Goal: Find specific page/section: Find specific page/section

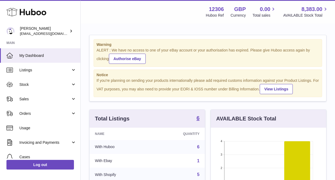
scroll to position [84, 115]
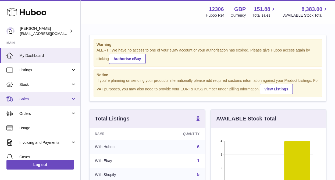
click at [38, 103] on link "Sales" at bounding box center [40, 99] width 80 height 15
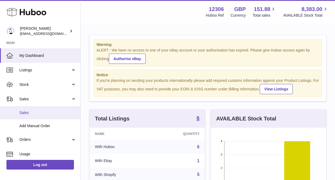
click at [34, 116] on link "Sales" at bounding box center [40, 112] width 80 height 13
